Goal: Information Seeking & Learning: Learn about a topic

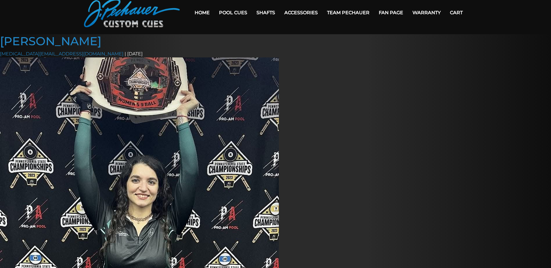
scroll to position [21, 0]
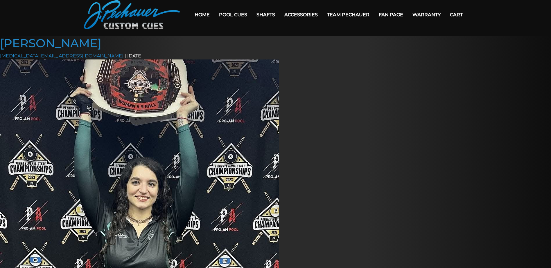
click at [354, 15] on link "Team Pechauer" at bounding box center [348, 14] width 52 height 15
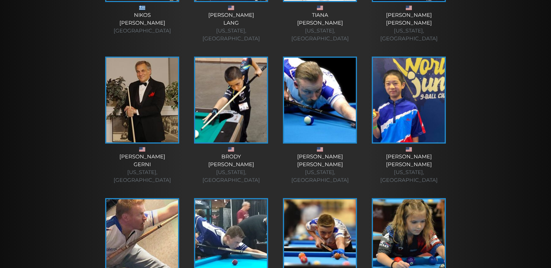
scroll to position [824, 0]
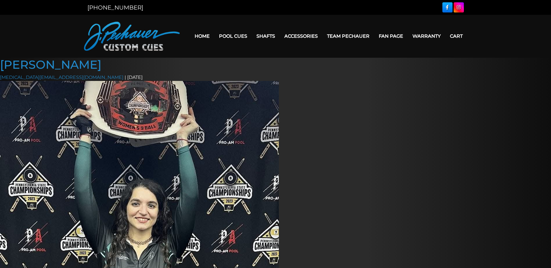
scroll to position [21, 0]
